Goal: Information Seeking & Learning: Learn about a topic

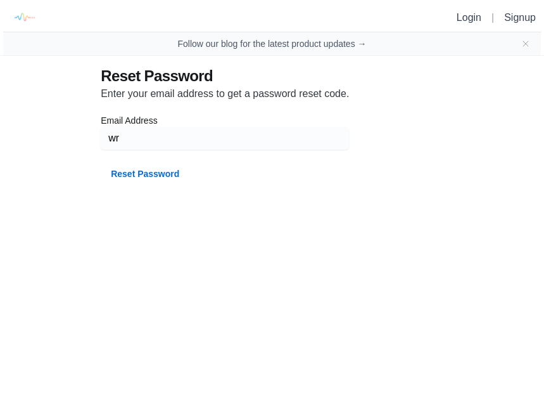
type input "w"
type input "[PERSON_NAME][EMAIL_ADDRESS][DOMAIN_NAME]"
click at [125, 182] on button "Reset Password" at bounding box center [145, 173] width 89 height 23
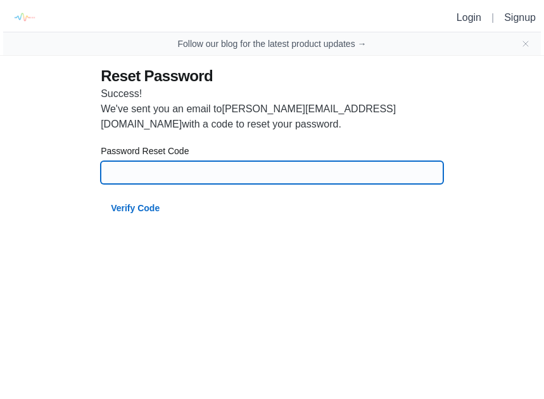
click at [118, 175] on input at bounding box center [272, 172] width 328 height 23
type input "11610"
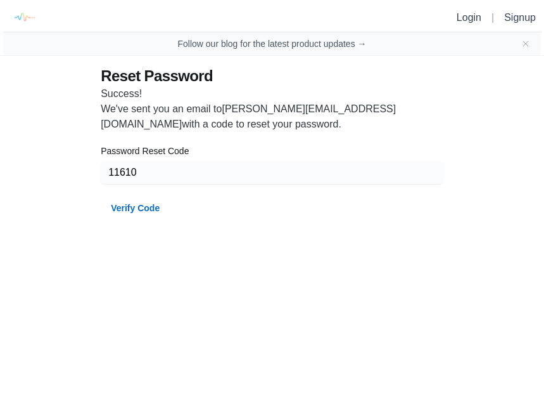
click at [132, 208] on button "Verify Code" at bounding box center [135, 207] width 69 height 23
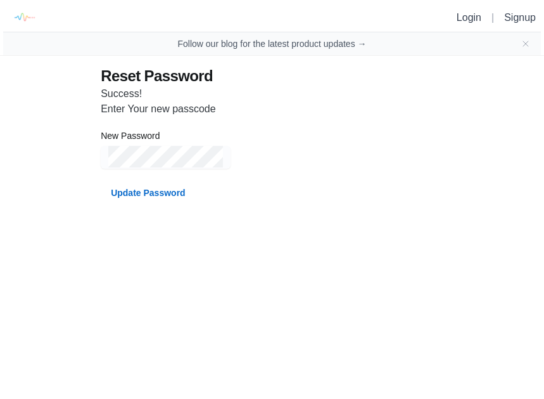
click at [126, 198] on button "Update Password" at bounding box center [148, 192] width 94 height 23
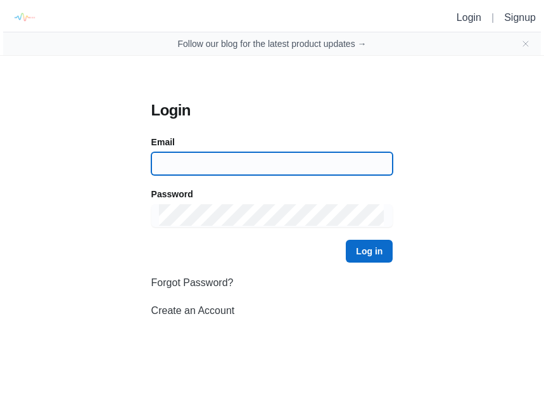
click at [170, 167] on input at bounding box center [272, 163] width 227 height 23
type input "[PERSON_NAME][EMAIL_ADDRESS][DOMAIN_NAME]"
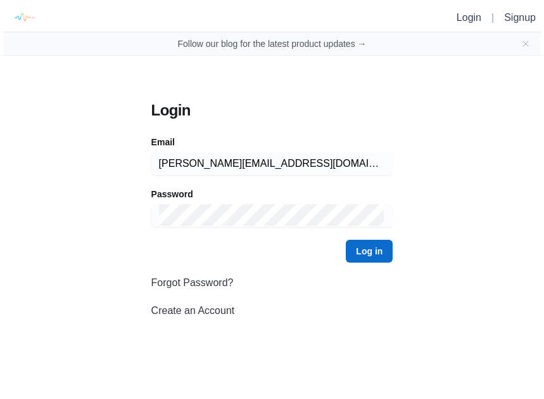
click at [360, 252] on button "Log in" at bounding box center [369, 251] width 47 height 23
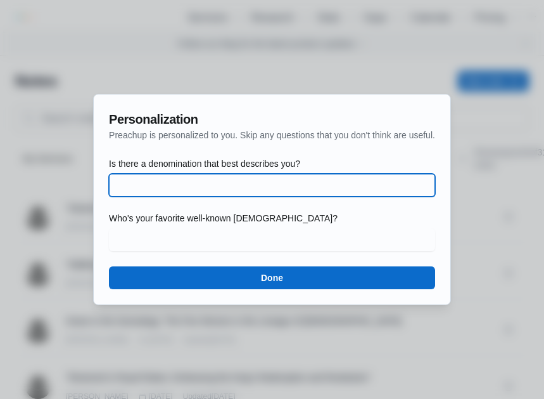
click at [117, 186] on input "Is there a denomination that best describes you?" at bounding box center [272, 185] width 311 height 23
type input "Non Denominational"
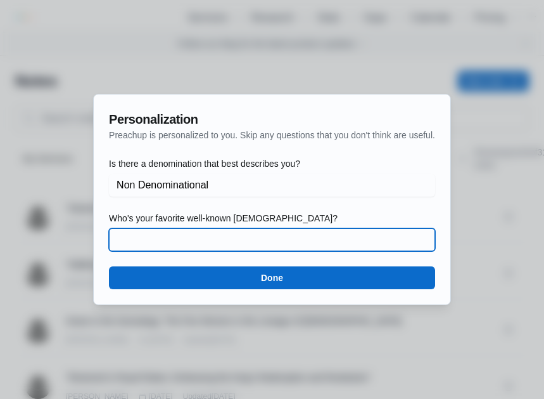
click at [122, 243] on input "Who's your favorite well-known [DEMOGRAPHIC_DATA]?" at bounding box center [272, 239] width 311 height 23
type input "[PERSON_NAME] [PERSON_NAME]"
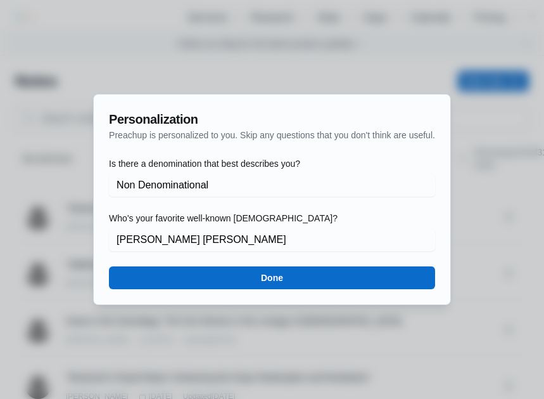
click at [259, 283] on button "Done" at bounding box center [272, 277] width 326 height 23
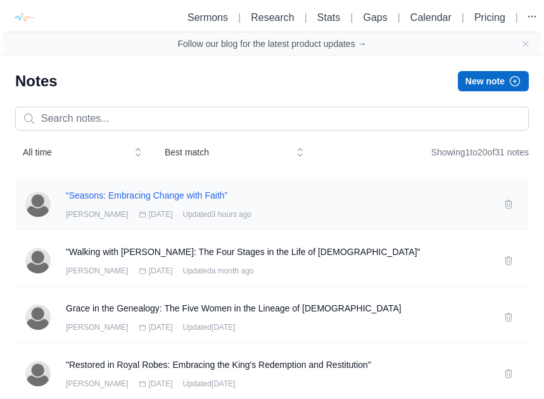
click at [137, 194] on h3 "“Seasons: Embracing Change with Faith”" at bounding box center [277, 195] width 423 height 13
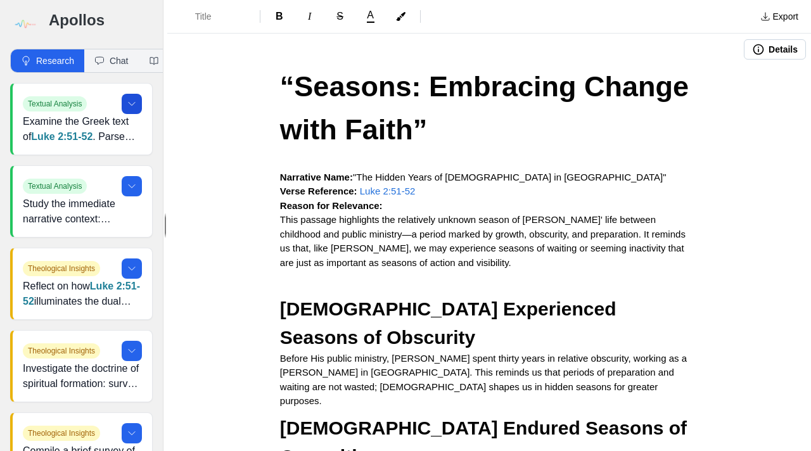
click at [134, 109] on button at bounding box center [132, 104] width 20 height 20
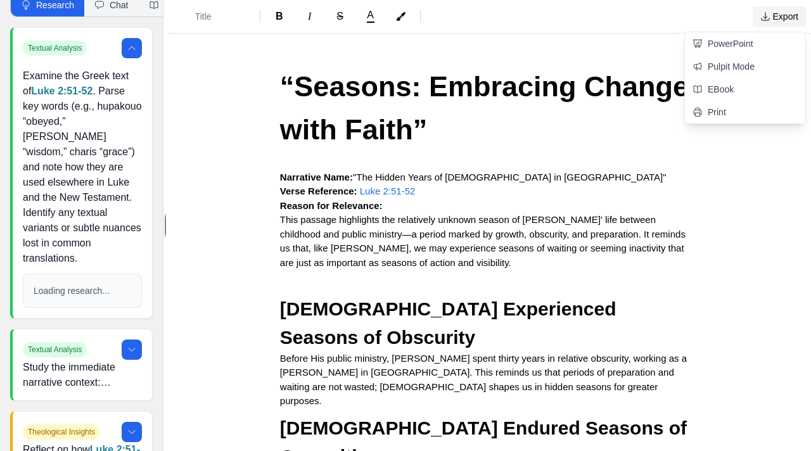
click at [544, 19] on button "Export" at bounding box center [779, 16] width 53 height 20
click at [544, 162] on div "Title B I S A Export PowerPoint Pulpit Mode EBook Print Details “Seasons: Embra…" at bounding box center [489, 225] width 644 height 451
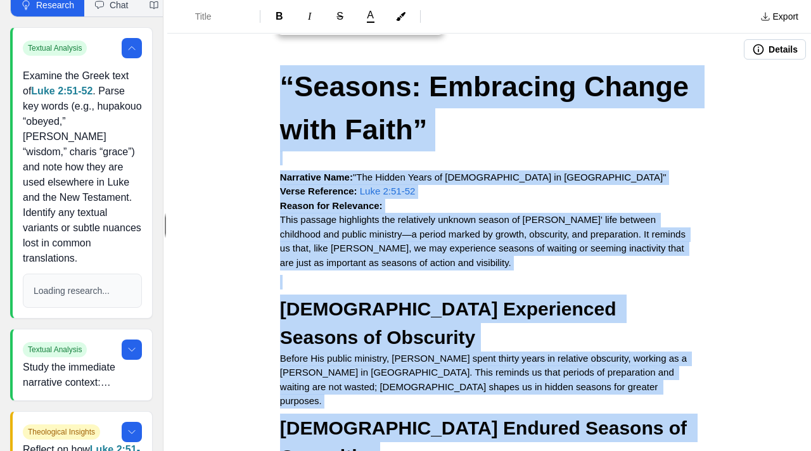
drag, startPoint x: 277, startPoint y: 77, endPoint x: 276, endPoint y: 407, distance: 330.1
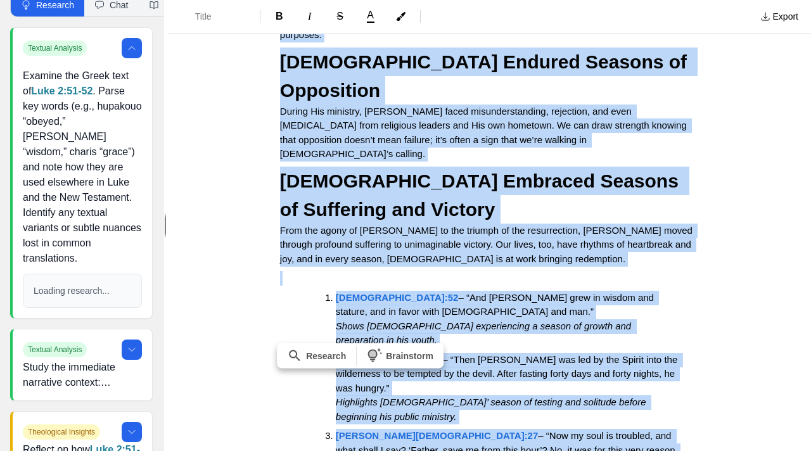
scroll to position [387, 0]
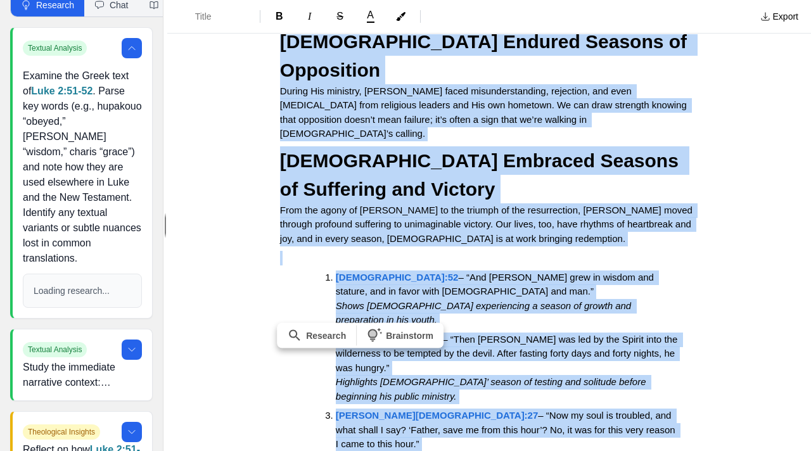
drag, startPoint x: 279, startPoint y: 82, endPoint x: 342, endPoint y: 397, distance: 321.0
click at [342, 397] on div "“Seasons: Embracing Change with Faith” Narrative Name: "The Hidden Years of [DE…" at bounding box center [489, 130] width 507 height 902
click at [461, 398] on li "[PERSON_NAME] 12:27 – “Now my soul is troubled, and what shall I say? ‘Father, …" at bounding box center [507, 445] width 342 height 72
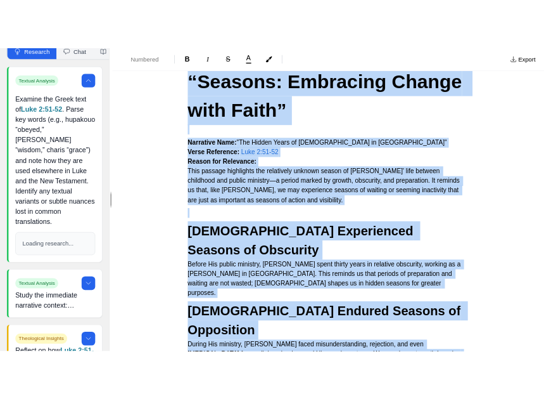
scroll to position [0, 0]
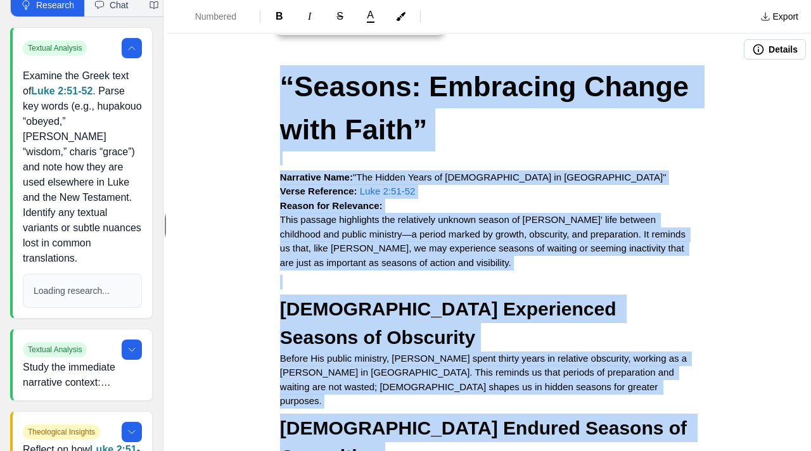
drag, startPoint x: 505, startPoint y: 354, endPoint x: 277, endPoint y: 36, distance: 391.4
click at [277, 36] on div "Details “Seasons: Embracing Change with Faith” Narrative Name: "The Hidden Year…" at bounding box center [489, 242] width 644 height 417
copy div "“Loremip: Dolorsita Consec adip Elits” Doeiusmod Temp: "Inc Utlabo Etdol ma Ali…"
